Goal: Task Accomplishment & Management: Use online tool/utility

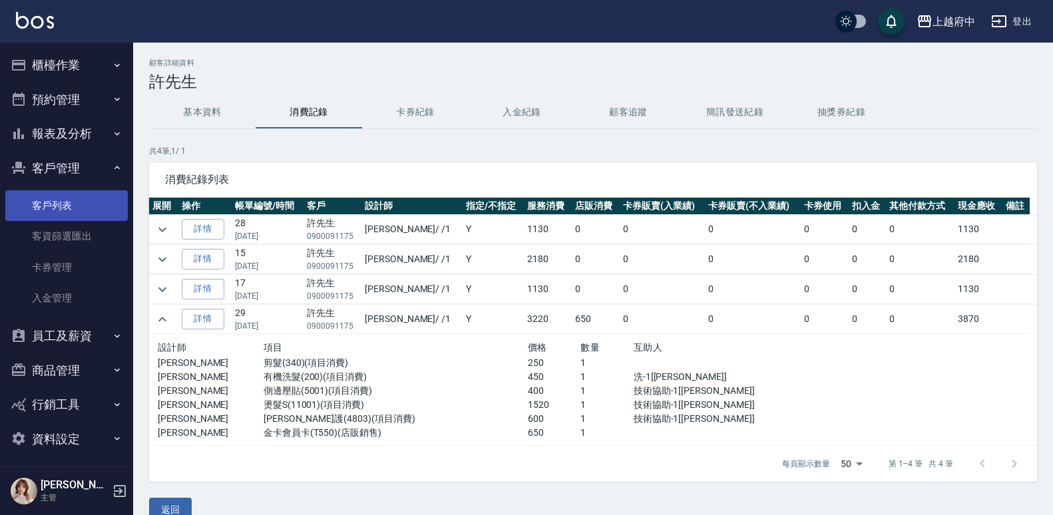
click at [20, 204] on link "客戶列表" at bounding box center [66, 205] width 122 height 31
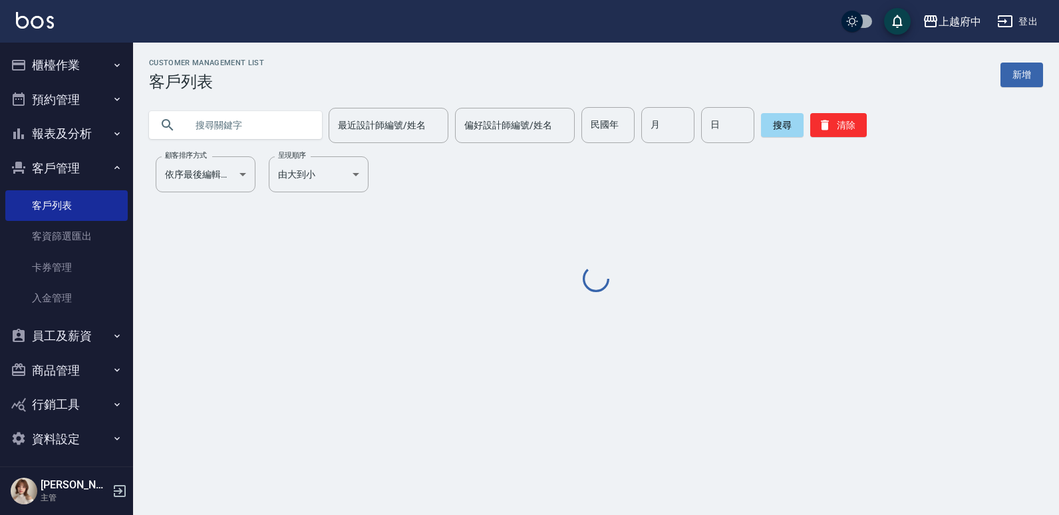
click at [235, 135] on input "text" at bounding box center [248, 125] width 125 height 36
type input "t"
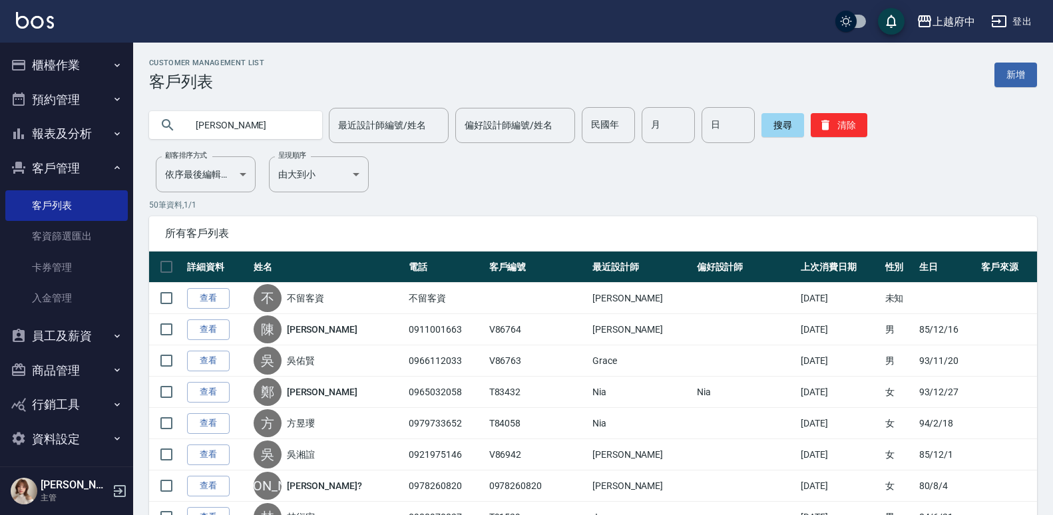
type input "[PERSON_NAME]"
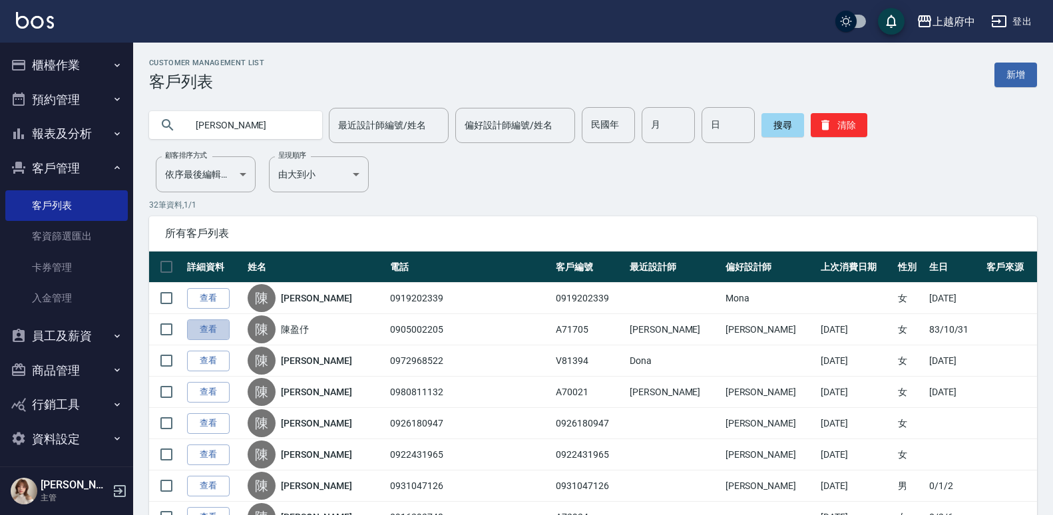
click at [198, 333] on link "查看" at bounding box center [208, 329] width 43 height 21
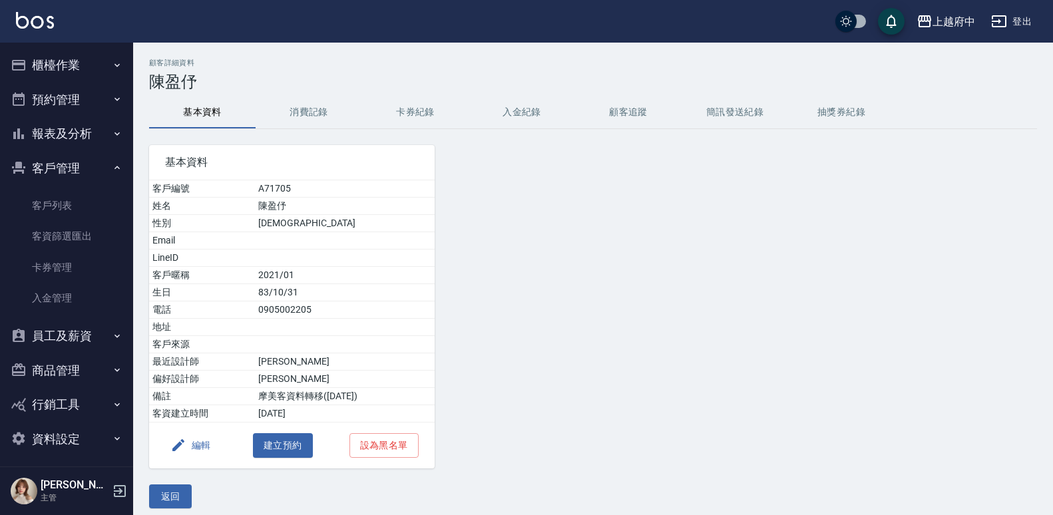
click at [297, 108] on button "消費記錄" at bounding box center [308, 112] width 106 height 32
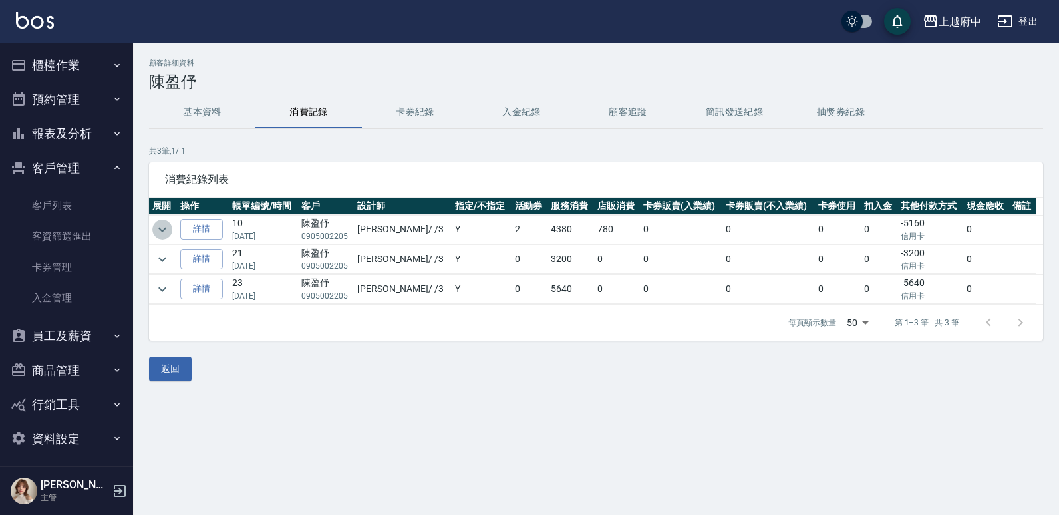
click at [169, 229] on icon "expand row" at bounding box center [162, 230] width 16 height 16
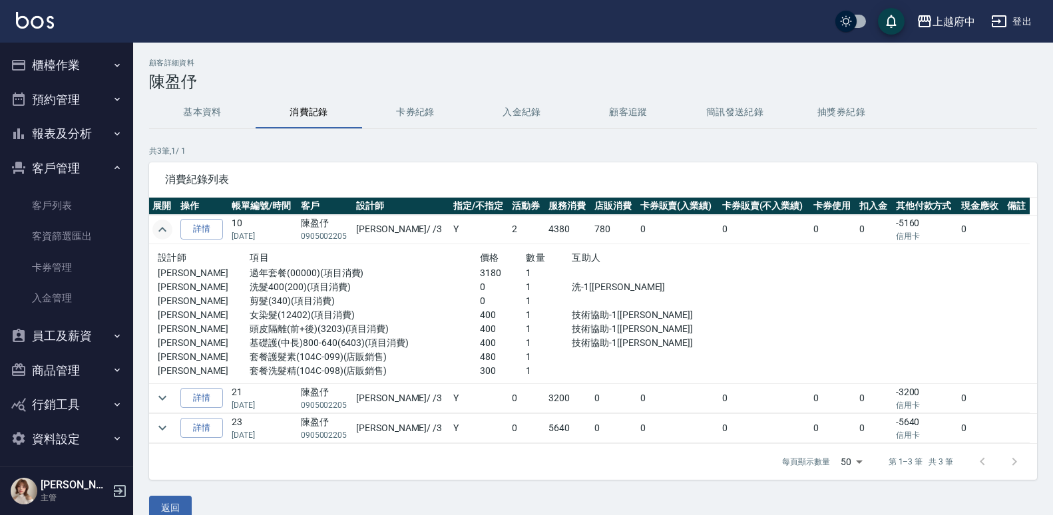
click at [165, 222] on icon "expand row" at bounding box center [162, 230] width 16 height 16
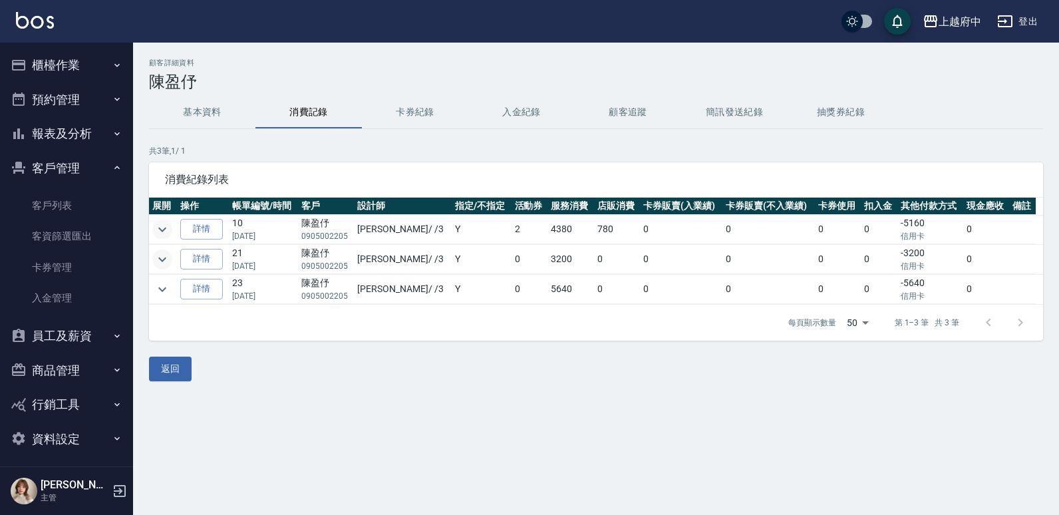
click at [161, 255] on icon "expand row" at bounding box center [162, 259] width 16 height 16
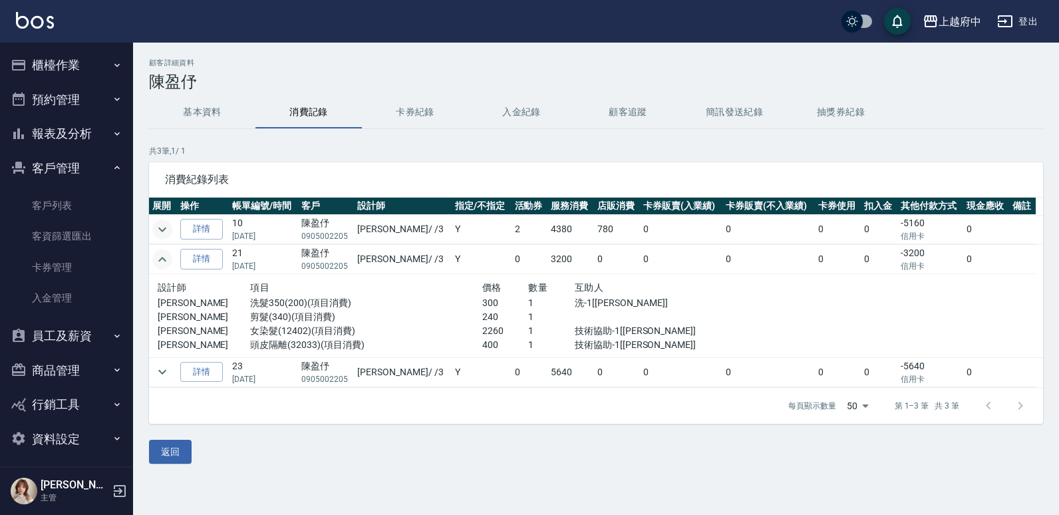
click at [160, 255] on icon "expand row" at bounding box center [162, 259] width 16 height 16
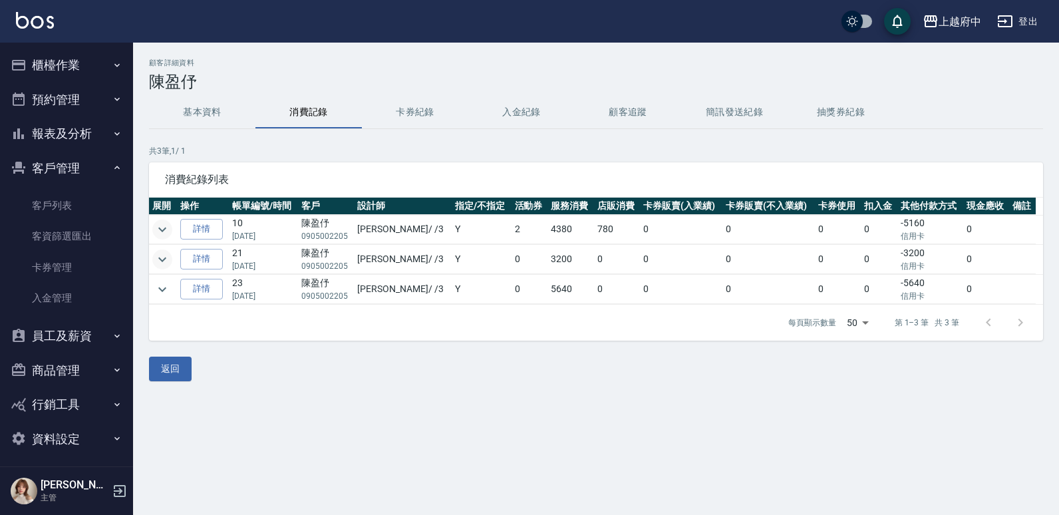
click at [81, 68] on button "櫃檯作業" at bounding box center [66, 65] width 122 height 35
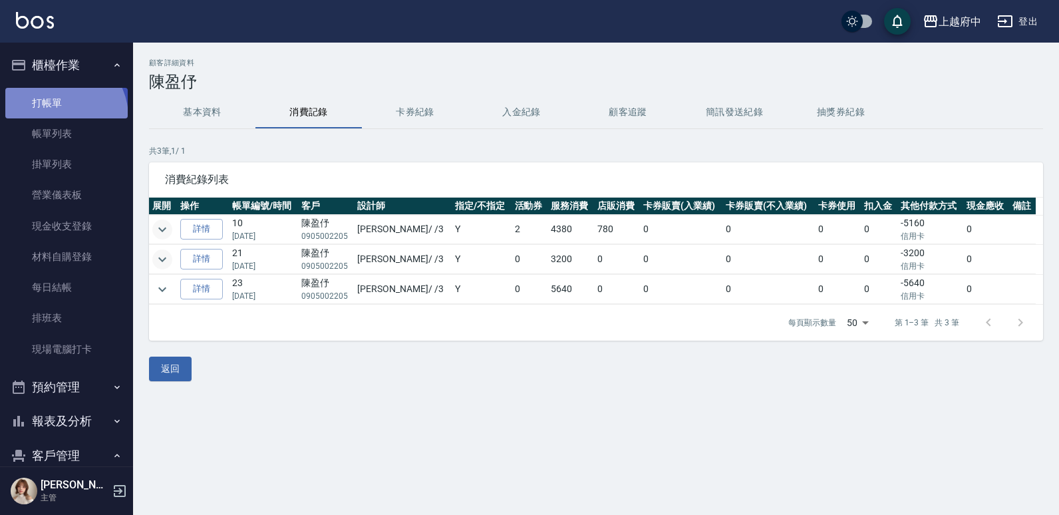
click at [57, 117] on link "打帳單" at bounding box center [66, 103] width 122 height 31
